Goal: Check status: Check status

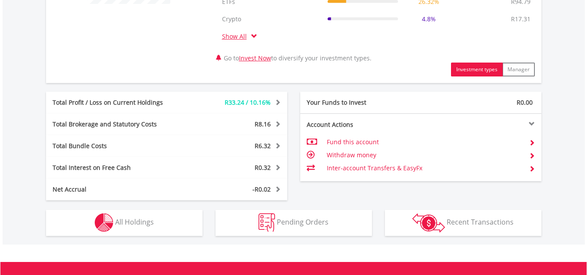
scroll to position [434, 0]
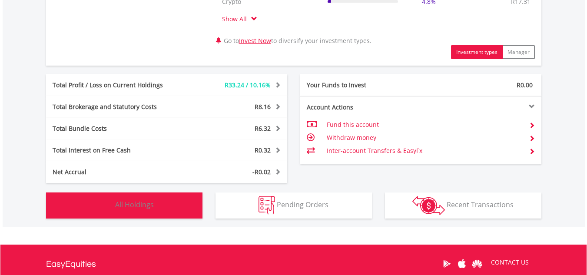
click at [120, 210] on button "Holdings All Holdings" at bounding box center [124, 205] width 156 height 26
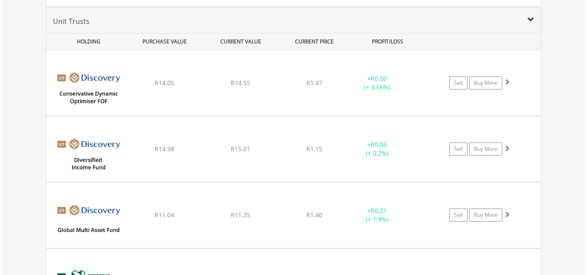
scroll to position [3684, 0]
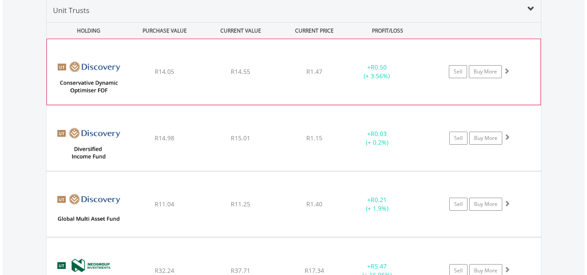
click at [208, 99] on div "﻿ Discovery Conservative Dynamic Asset Optimiser FOF R14.05 R14.55 R1.47 + R0.5…" at bounding box center [293, 71] width 493 height 65
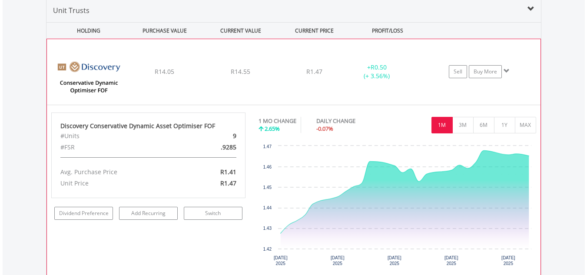
click at [208, 99] on div "﻿ Discovery Conservative Dynamic Asset Optimiser FOF R14.05 R14.55 R1.47 + R0.5…" at bounding box center [293, 71] width 493 height 65
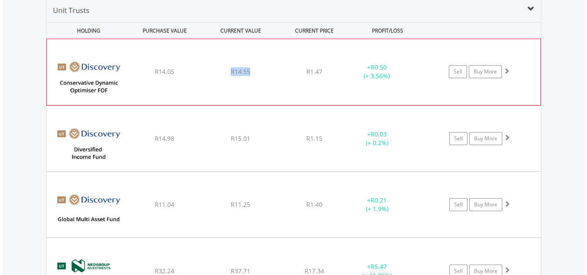
click at [208, 99] on div "﻿ Discovery Conservative Dynamic Asset Optimiser FOF R14.05 R14.55 R1.47 + R0.5…" at bounding box center [293, 71] width 493 height 65
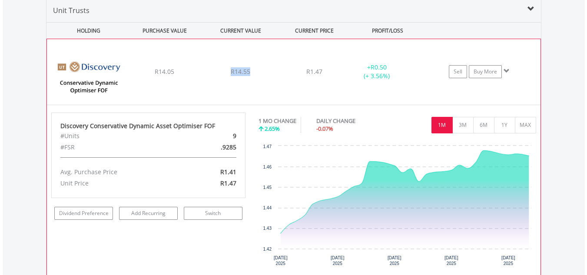
click at [206, 91] on div "﻿ Discovery Conservative Dynamic Asset Optimiser FOF R14.05 R14.55 R1.47 + R0.5…" at bounding box center [293, 71] width 493 height 65
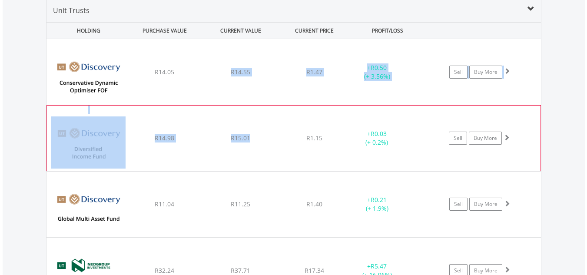
drag, startPoint x: 206, startPoint y: 91, endPoint x: 207, endPoint y: 122, distance: 31.3
click at [216, 104] on div "﻿ Discovery Diversified Income Fund R14.98 R15.01 R1.15 + R0.03 (+ 0.2%) Sell B…" at bounding box center [293, 71] width 494 height 65
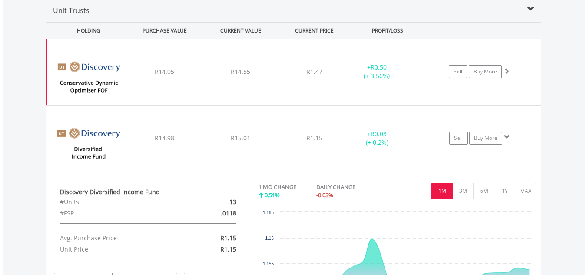
click at [192, 74] on div "R14.05" at bounding box center [165, 71] width 74 height 9
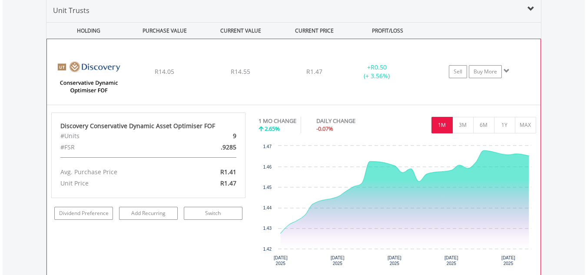
click at [192, 74] on div "R14.05" at bounding box center [165, 71] width 74 height 9
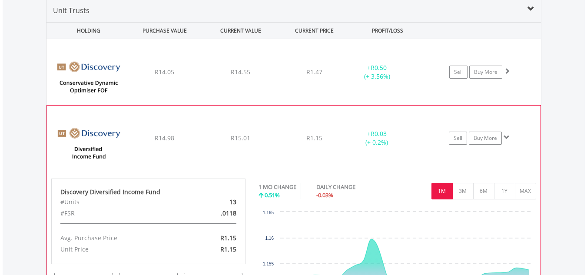
click at [191, 76] on div "R14.98" at bounding box center [164, 72] width 74 height 9
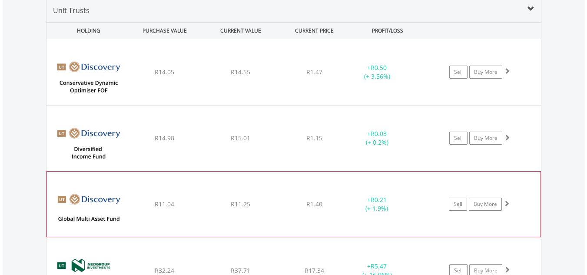
click at [206, 104] on div "﻿ Discovery Global Multi-Asset Fund R11.04 R11.25 R1.40 + R0.21 (+ 1.9%) Sell B…" at bounding box center [293, 71] width 494 height 65
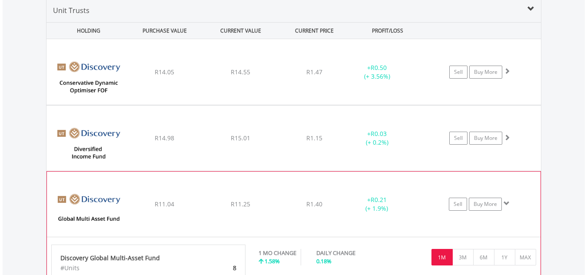
click at [226, 104] on div "﻿ Discovery Global Multi-Asset Fund R11.04 R11.25 R1.40 + R0.21 (+ 1.9%) Sell B…" at bounding box center [293, 71] width 494 height 65
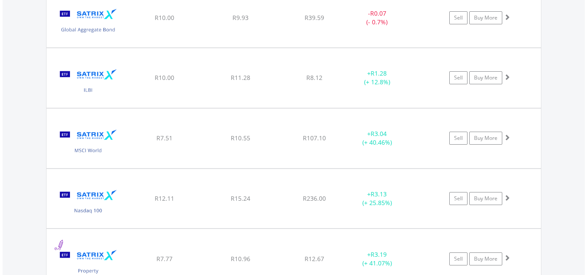
scroll to position [2763, 0]
